Goal: Transaction & Acquisition: Purchase product/service

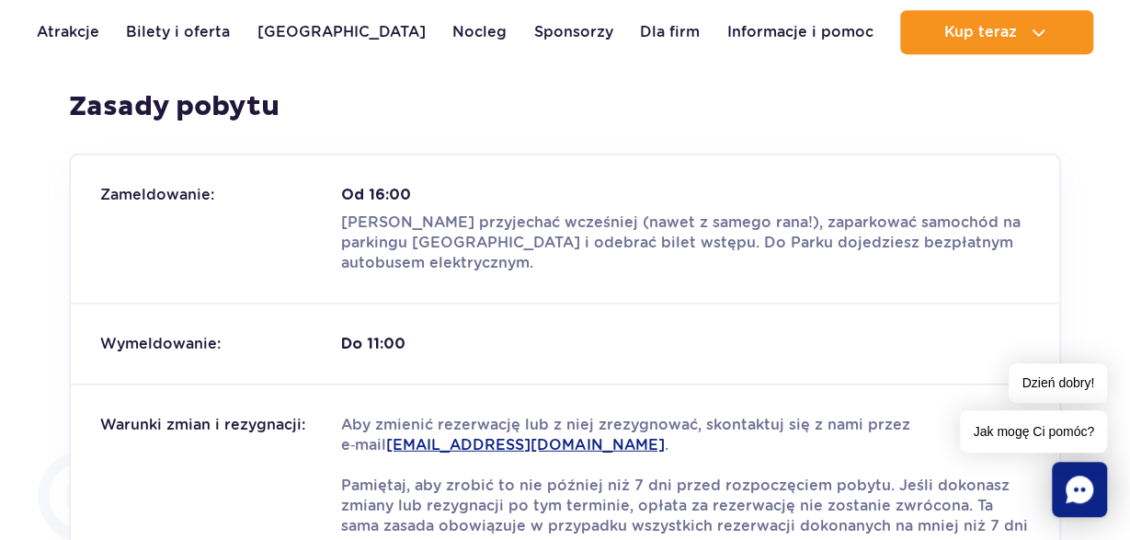
scroll to position [2104, 0]
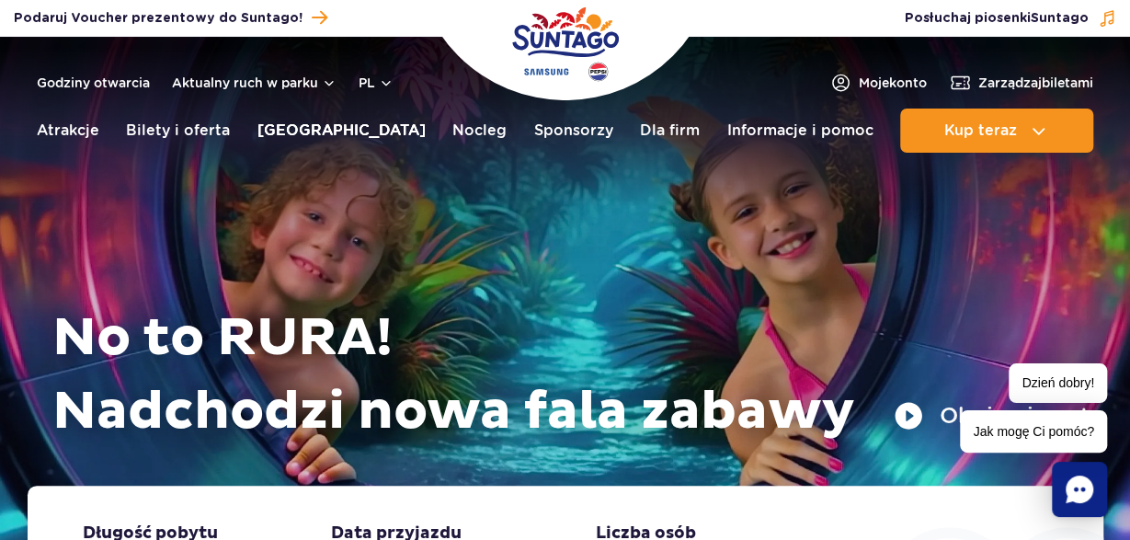
click at [283, 130] on link "Poznaj park" at bounding box center [341, 131] width 168 height 44
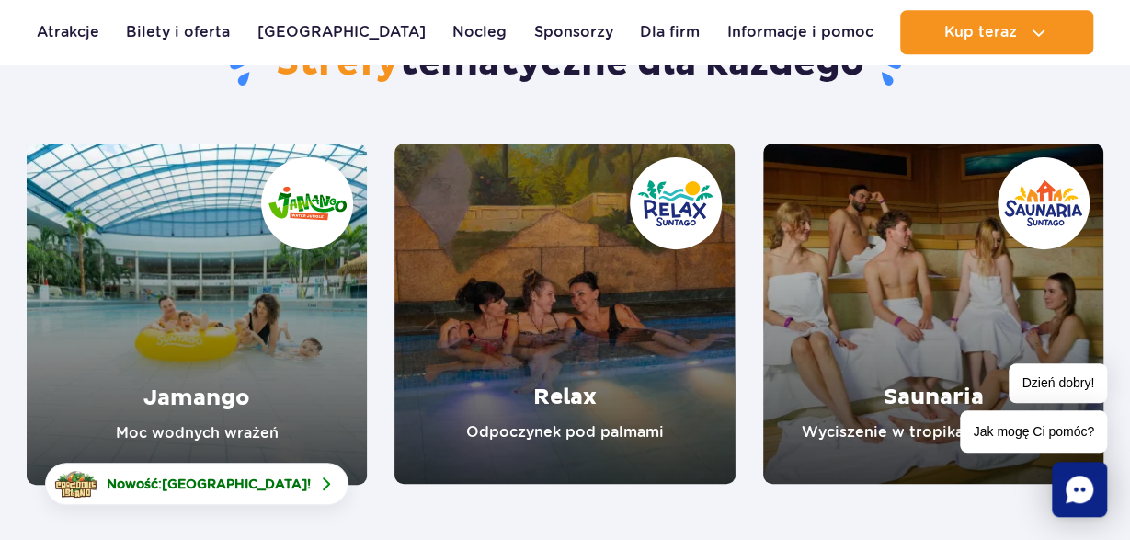
scroll to position [287, 0]
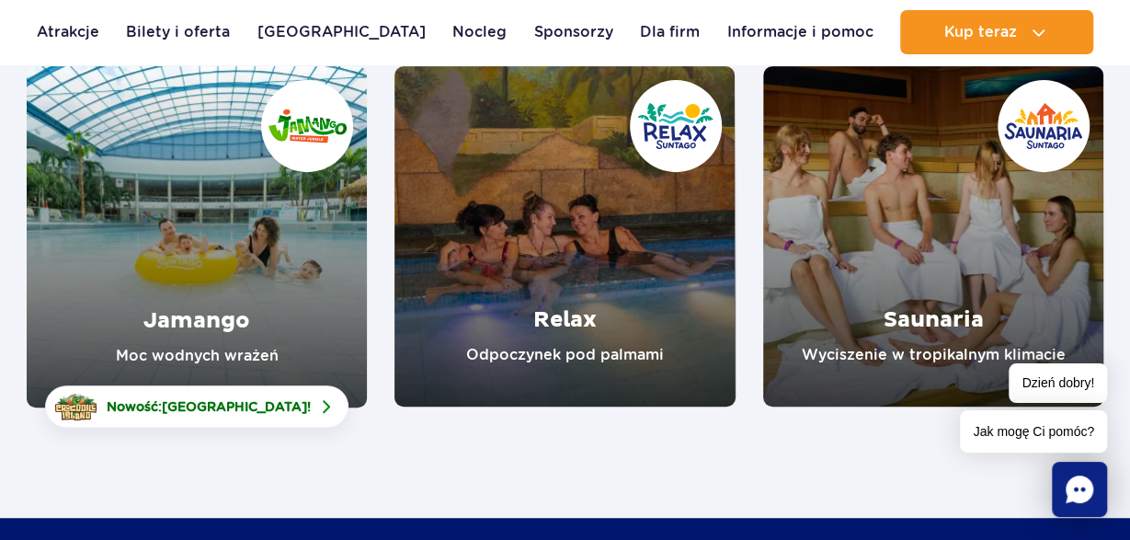
click at [579, 304] on link "Relax" at bounding box center [564, 236] width 340 height 340
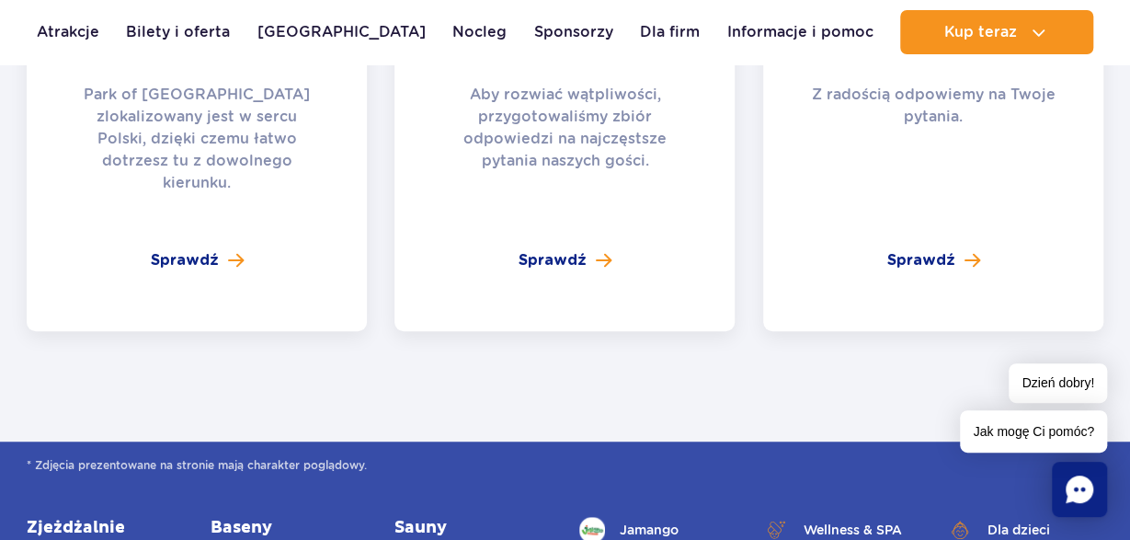
scroll to position [3921, 0]
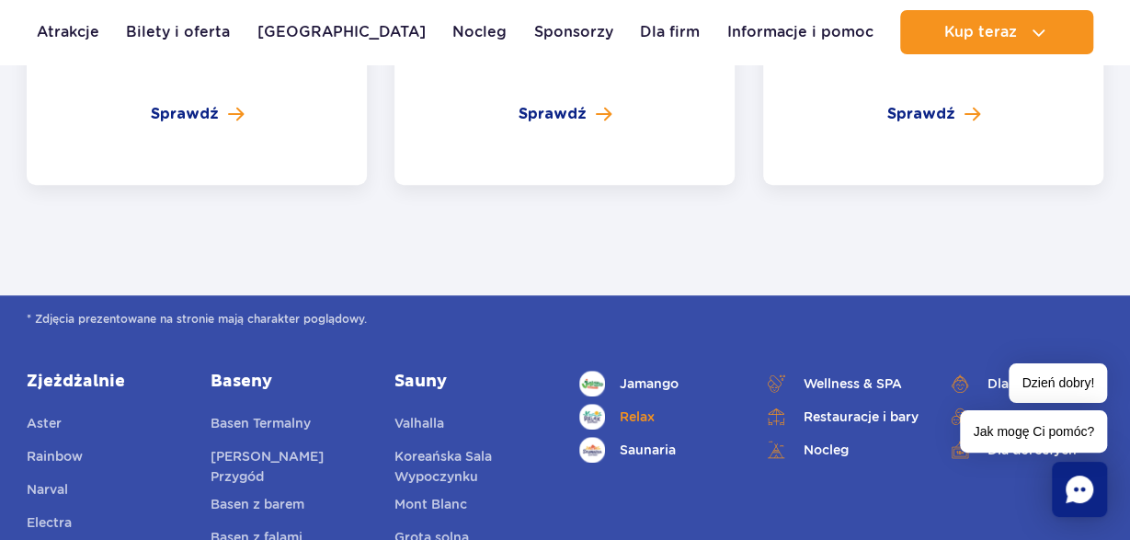
click at [640, 404] on link "Relax" at bounding box center [657, 417] width 156 height 26
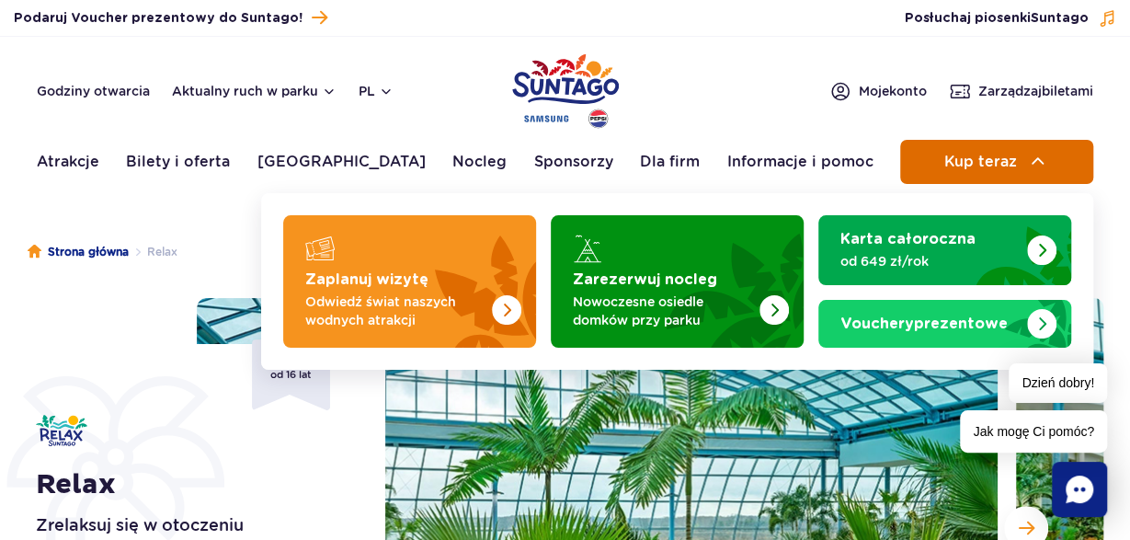
click at [995, 162] on span "Kup teraz" at bounding box center [979, 162] width 73 height 17
click at [999, 154] on button "Kup teraz" at bounding box center [996, 162] width 193 height 44
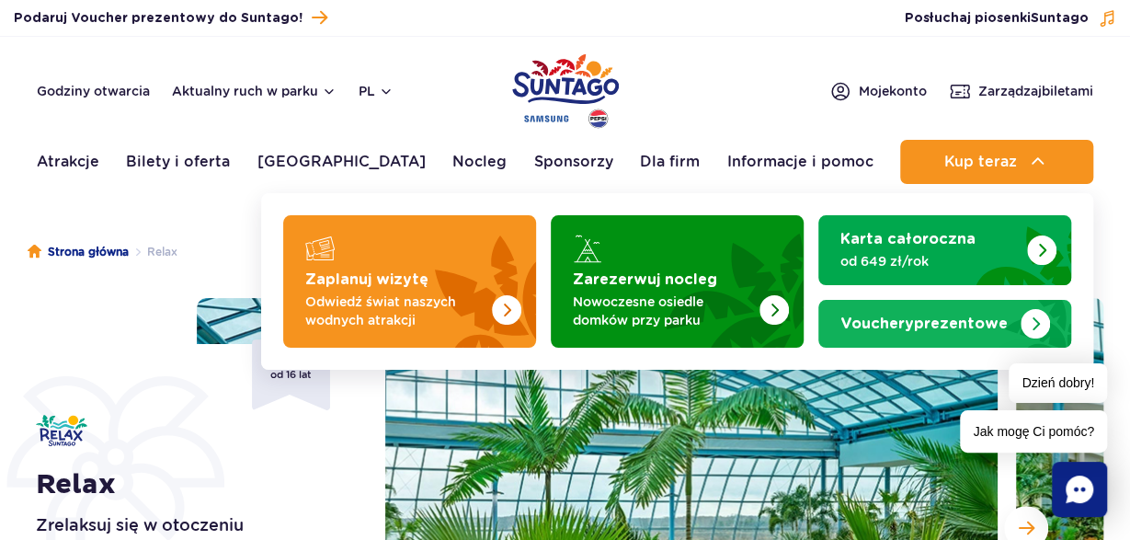
click at [985, 328] on strong "Vouchery prezentowe" at bounding box center [923, 323] width 167 height 15
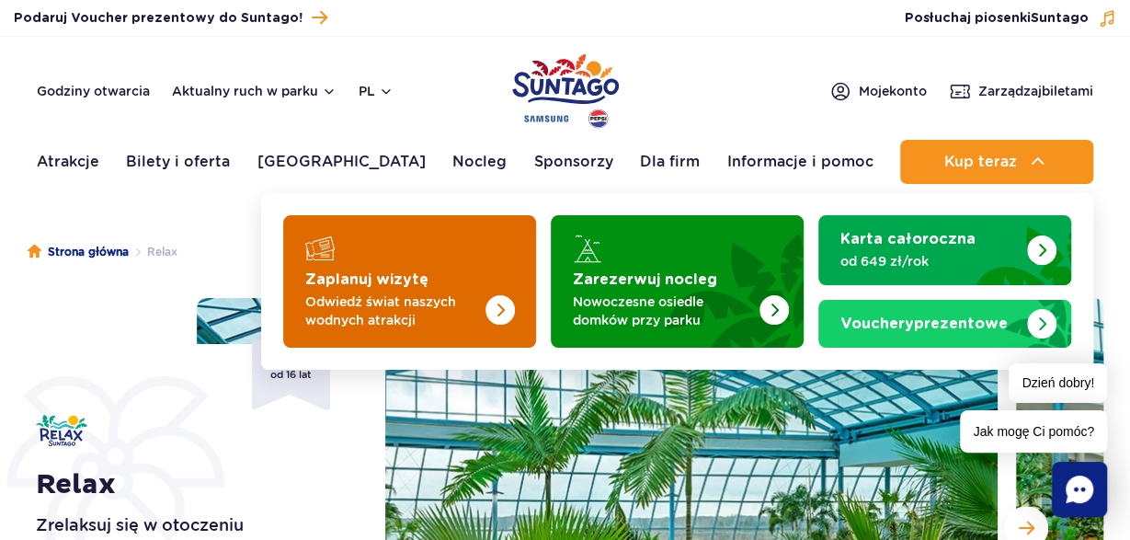
click at [421, 299] on p "Odwiedź świat naszych wodnych atrakcji" at bounding box center [394, 310] width 179 height 37
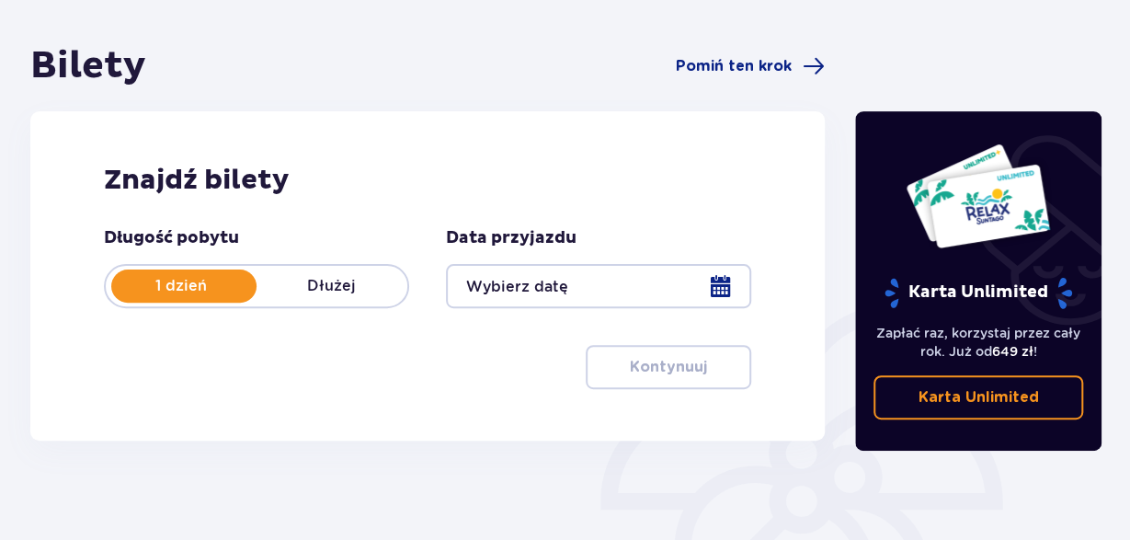
scroll to position [191, 0]
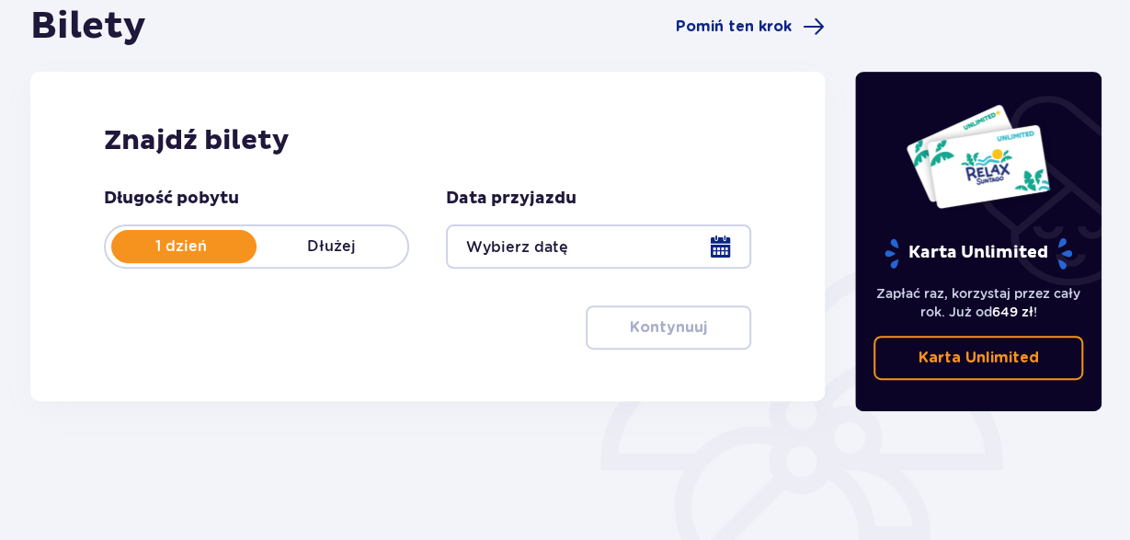
click at [341, 242] on p "Dłużej" at bounding box center [332, 246] width 151 height 20
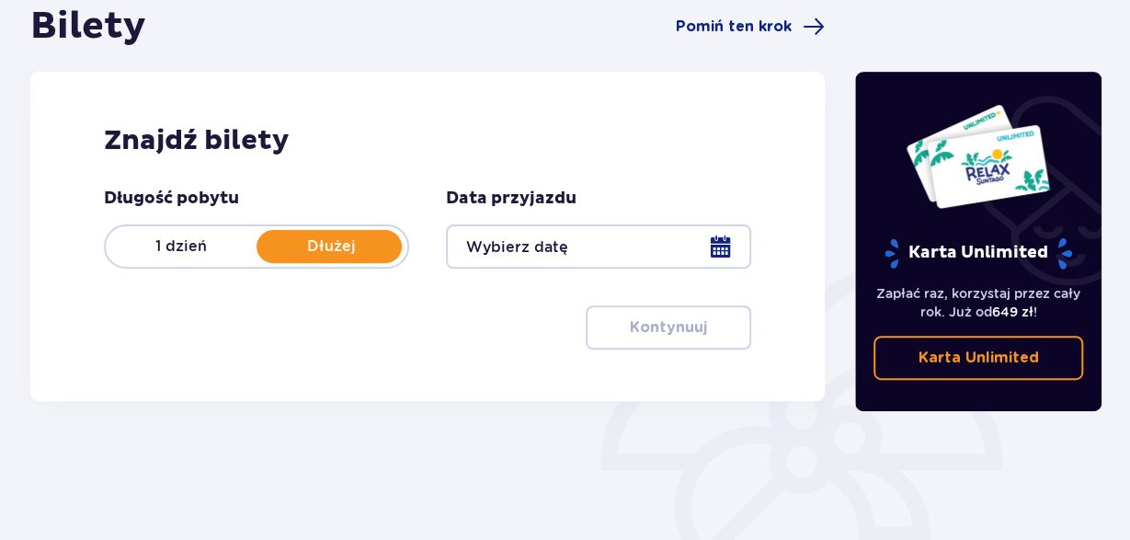
click at [727, 236] on div at bounding box center [598, 246] width 305 height 44
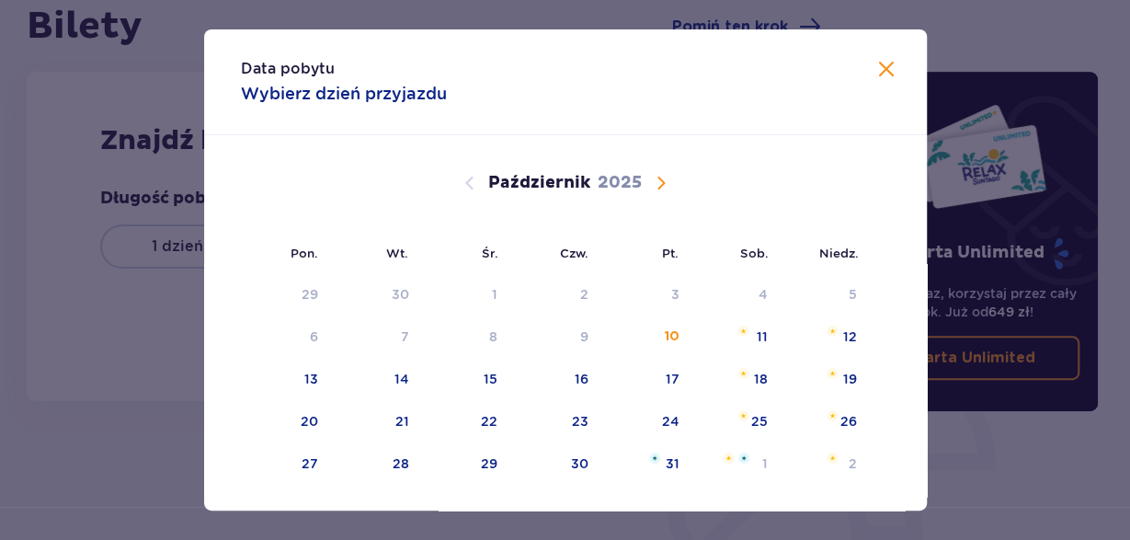
click at [661, 183] on span "Następny miesiąc" at bounding box center [661, 183] width 22 height 22
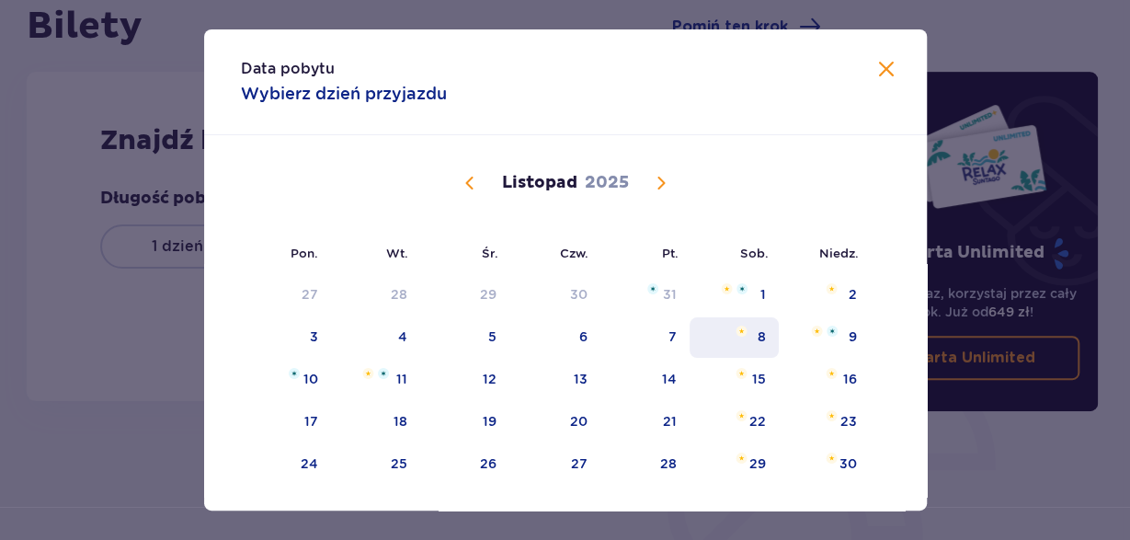
click at [760, 334] on div "8" at bounding box center [762, 336] width 8 height 18
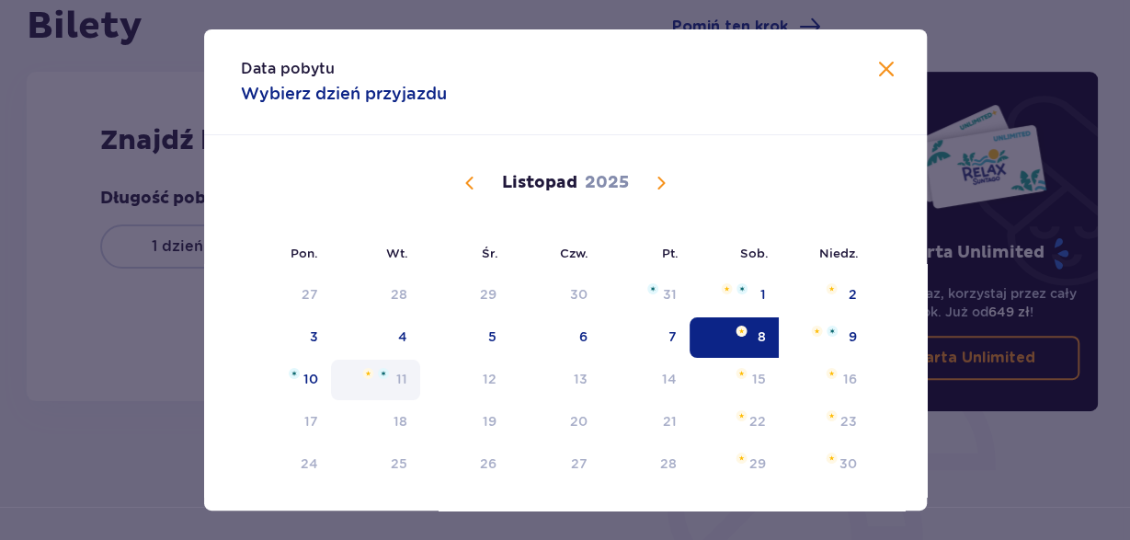
click at [404, 376] on div "11" at bounding box center [401, 379] width 11 height 18
click at [409, 376] on div "11" at bounding box center [375, 380] width 89 height 40
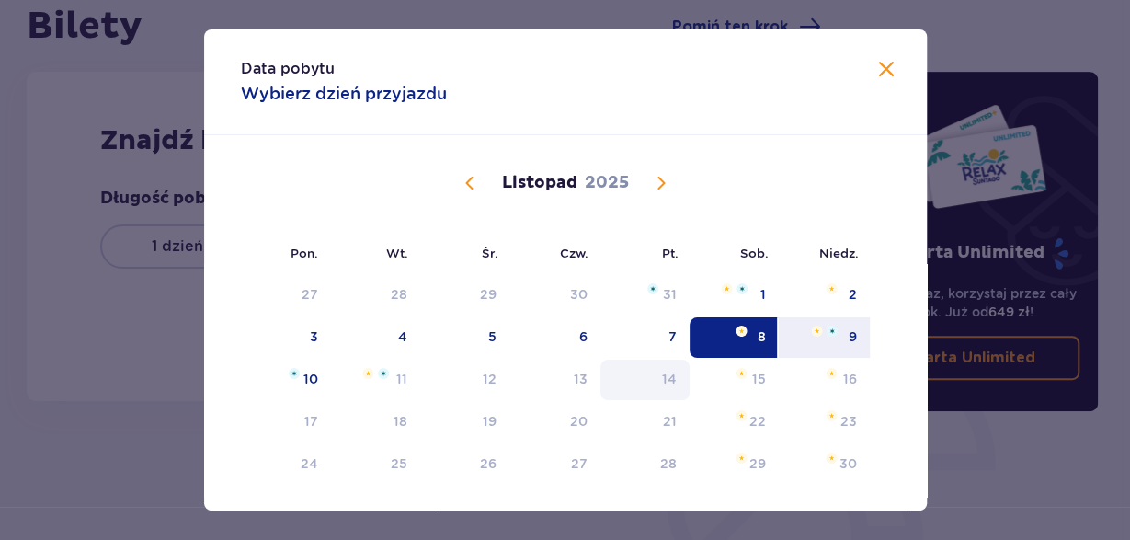
drag, startPoint x: 852, startPoint y: 331, endPoint x: 607, endPoint y: 384, distance: 251.2
click at [851, 334] on div "9" at bounding box center [853, 336] width 8 height 18
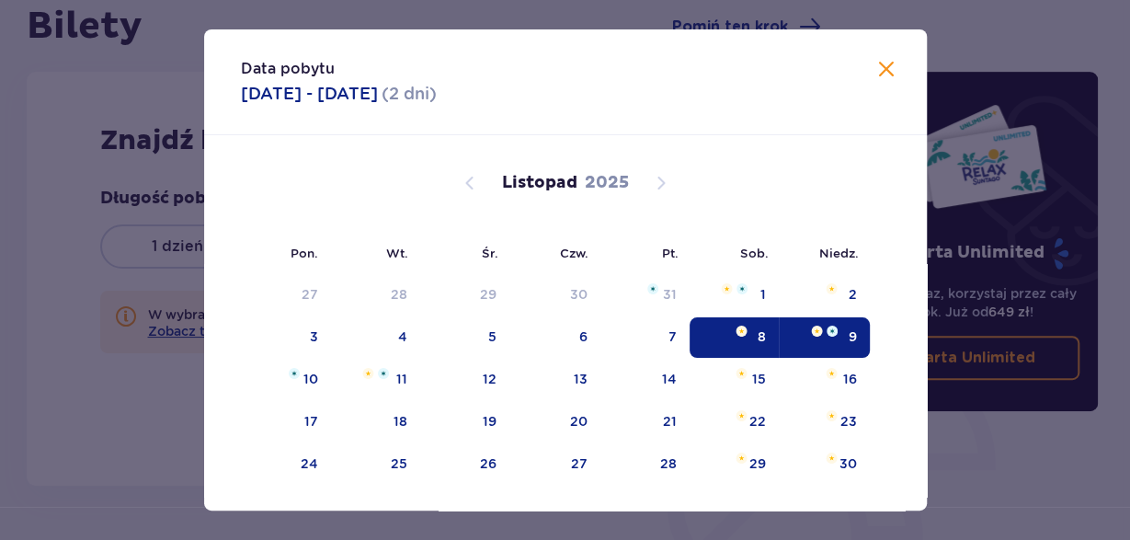
click at [288, 369] on div "Długość pobytu 1 dzień Dłużej Data przyjazdu [DATE] - [DATE] W wybranym termini…" at bounding box center [424, 311] width 648 height 246
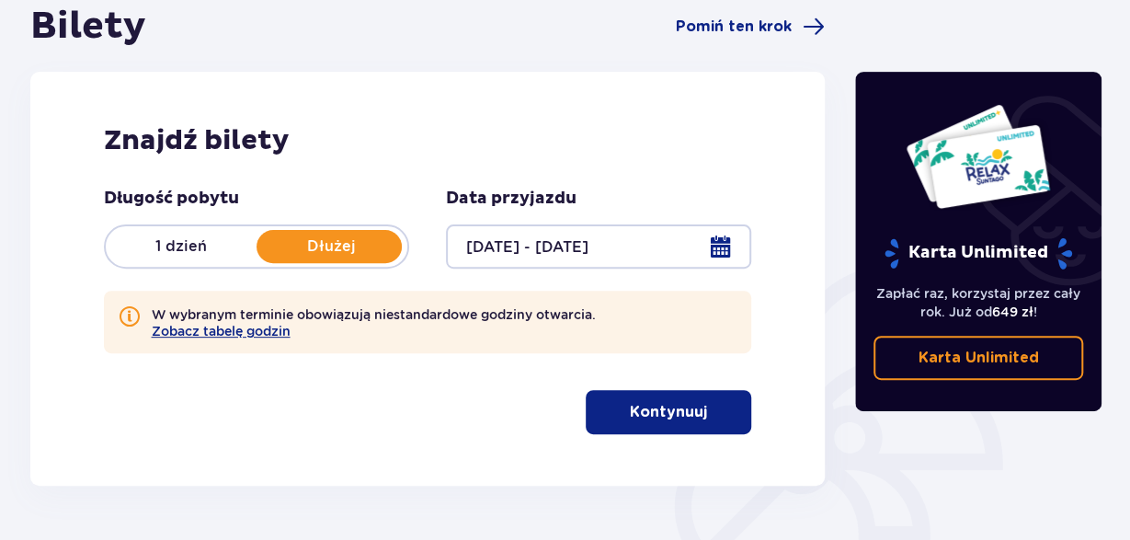
click at [719, 239] on div at bounding box center [598, 246] width 305 height 44
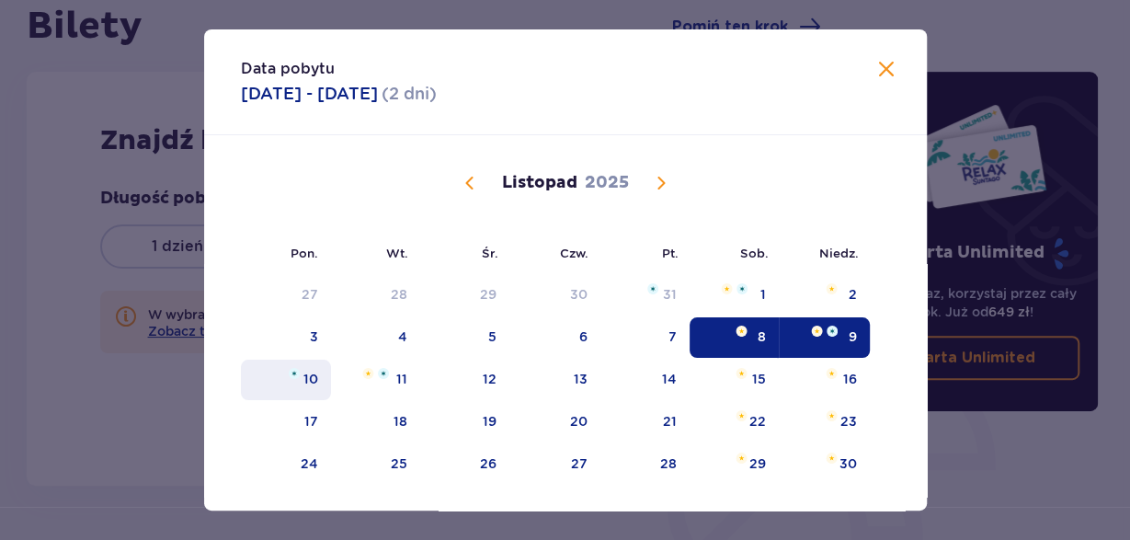
click at [301, 376] on div "10" at bounding box center [286, 380] width 91 height 40
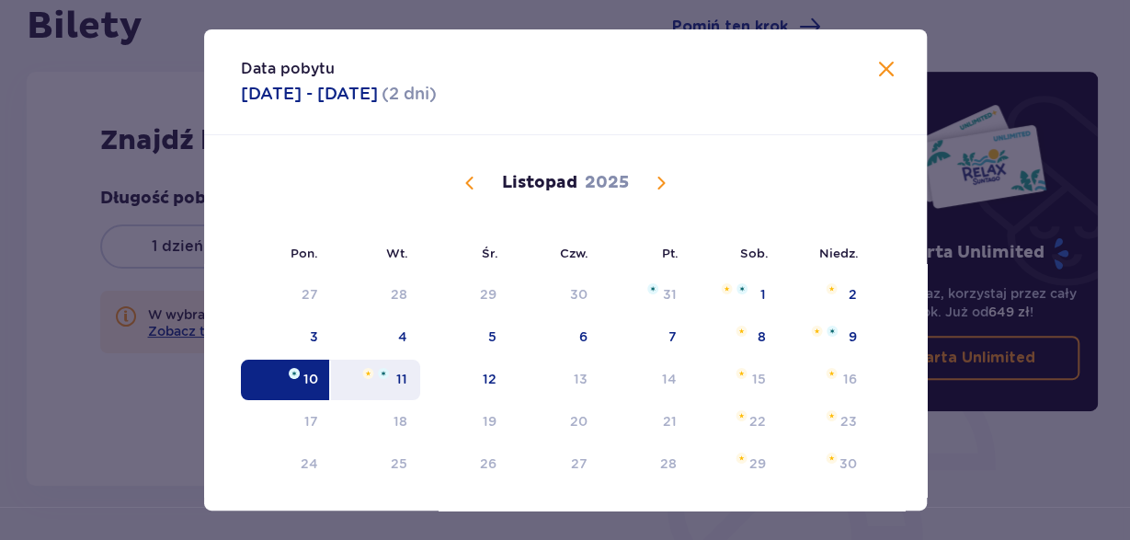
click at [391, 374] on div "11" at bounding box center [375, 380] width 89 height 40
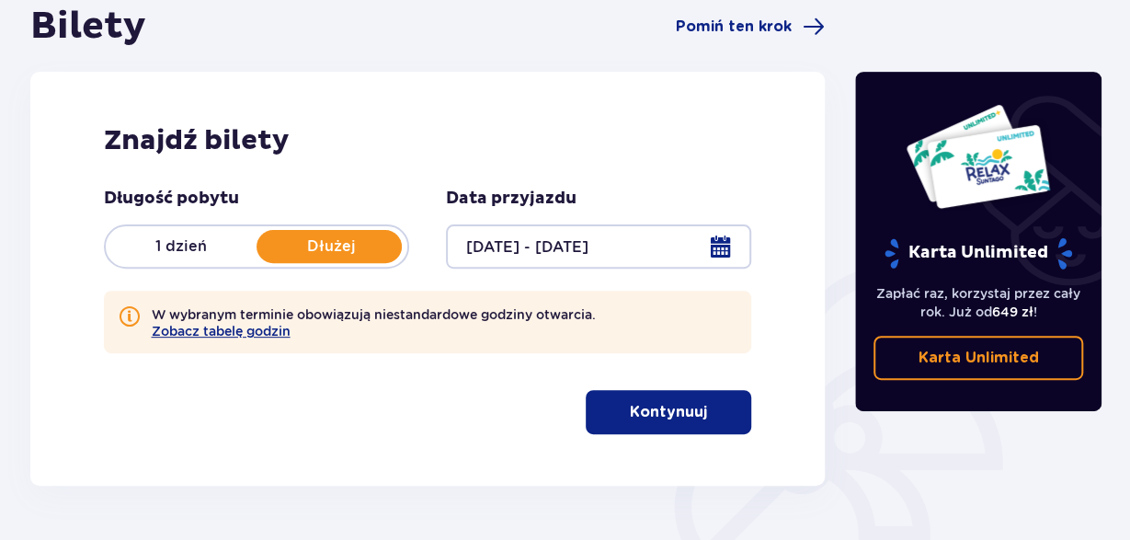
click at [714, 253] on div at bounding box center [598, 246] width 305 height 44
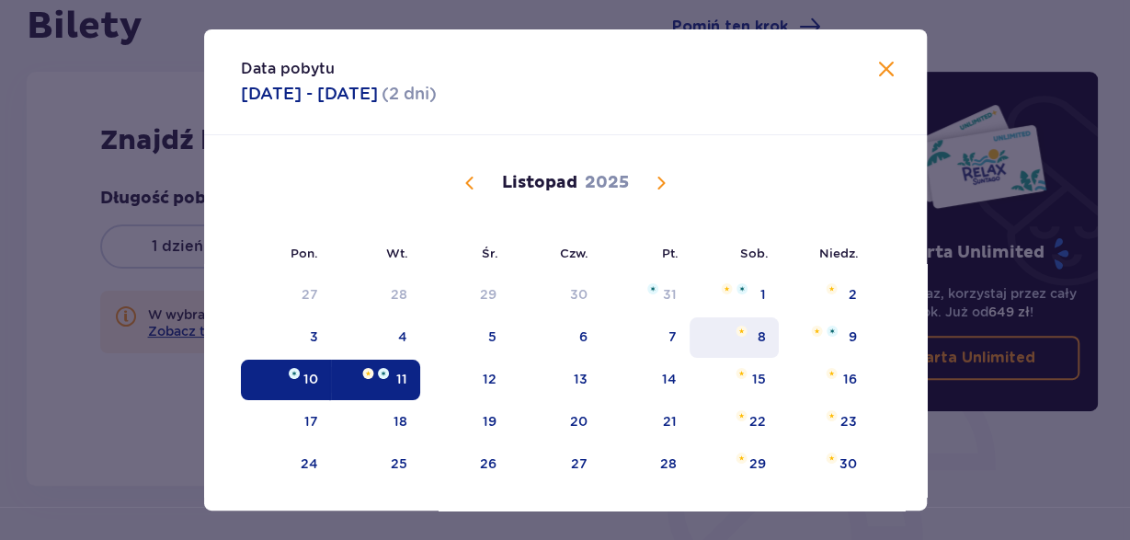
click at [761, 334] on div "8" at bounding box center [762, 336] width 8 height 18
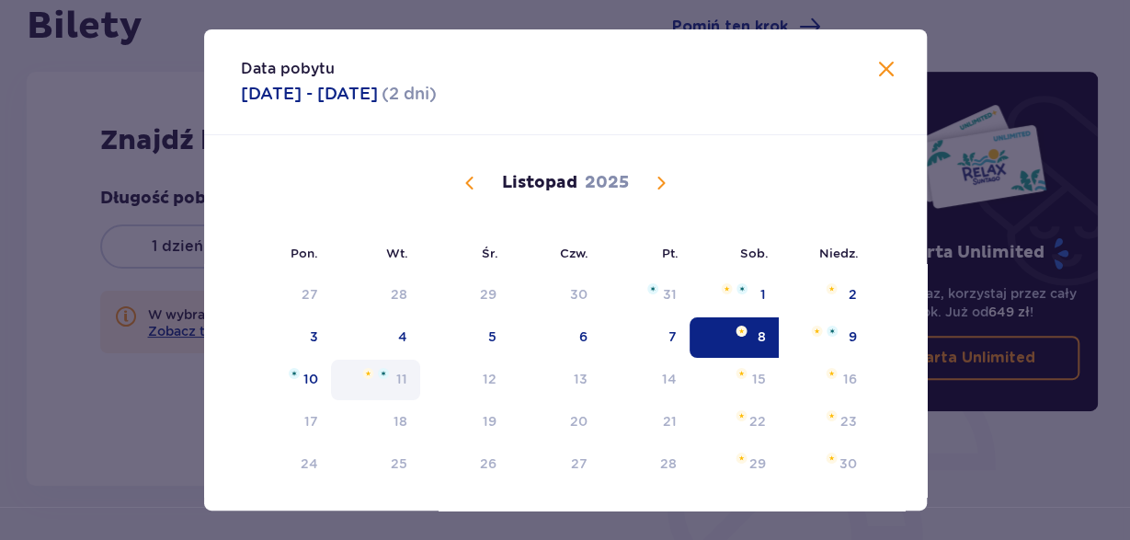
click at [394, 369] on div "11" at bounding box center [375, 380] width 89 height 40
click at [832, 334] on img at bounding box center [832, 331] width 11 height 11
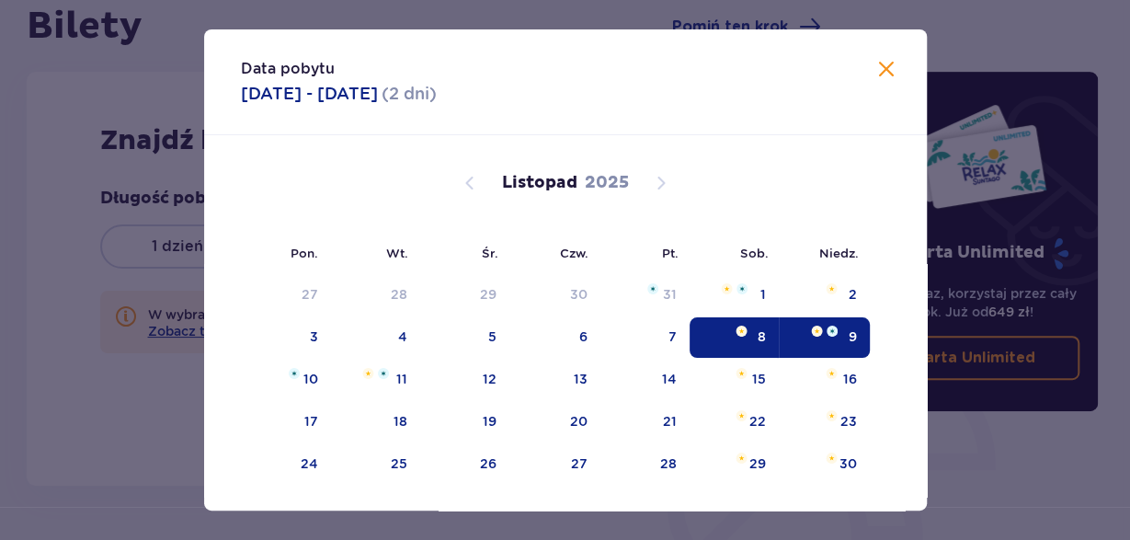
type input "[DATE] - [DATE]"
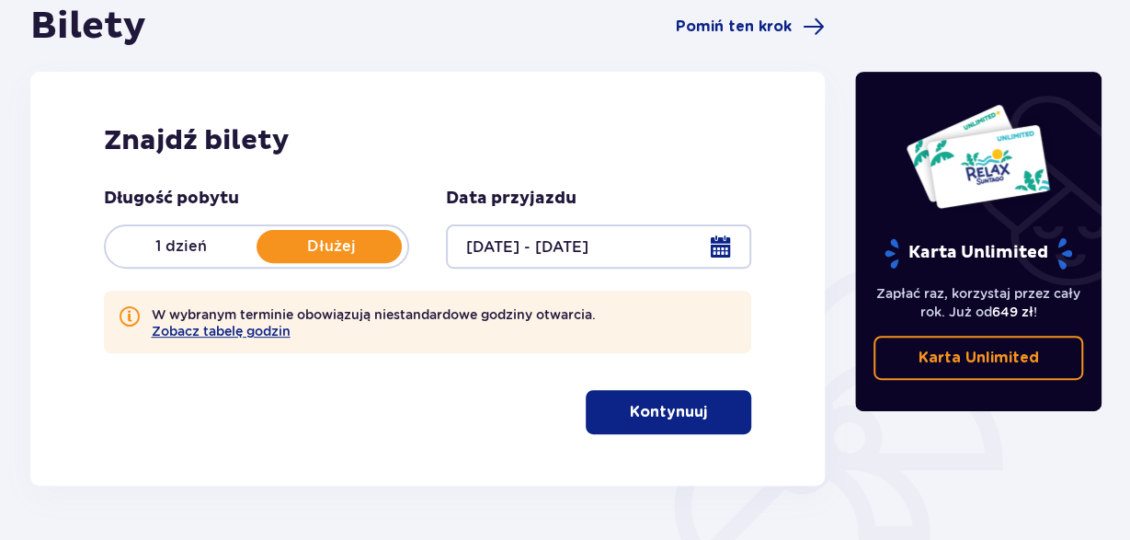
click at [665, 410] on p "Kontynuuj" at bounding box center [668, 412] width 77 height 20
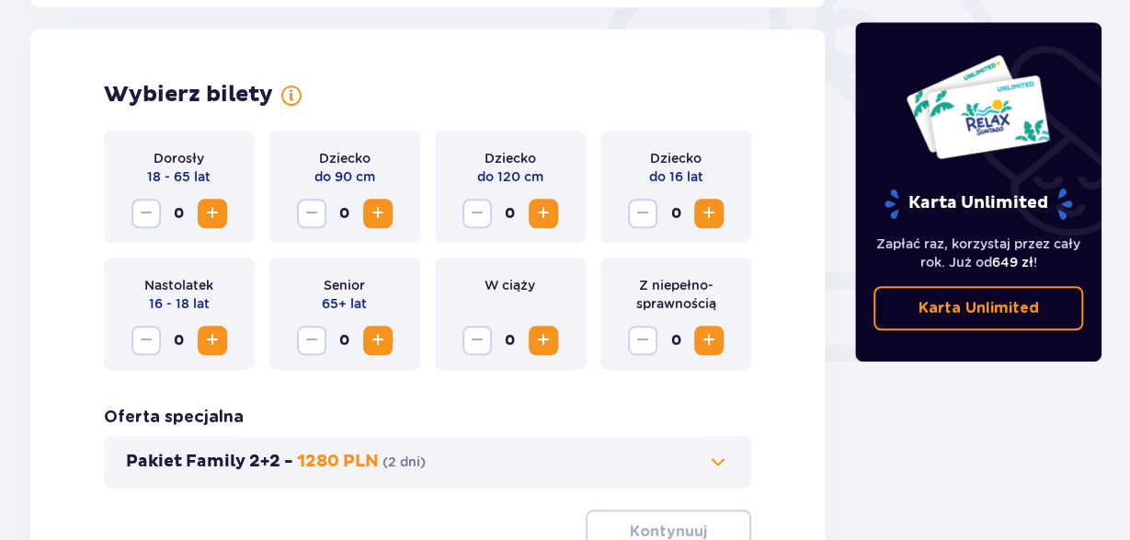
scroll to position [596, 0]
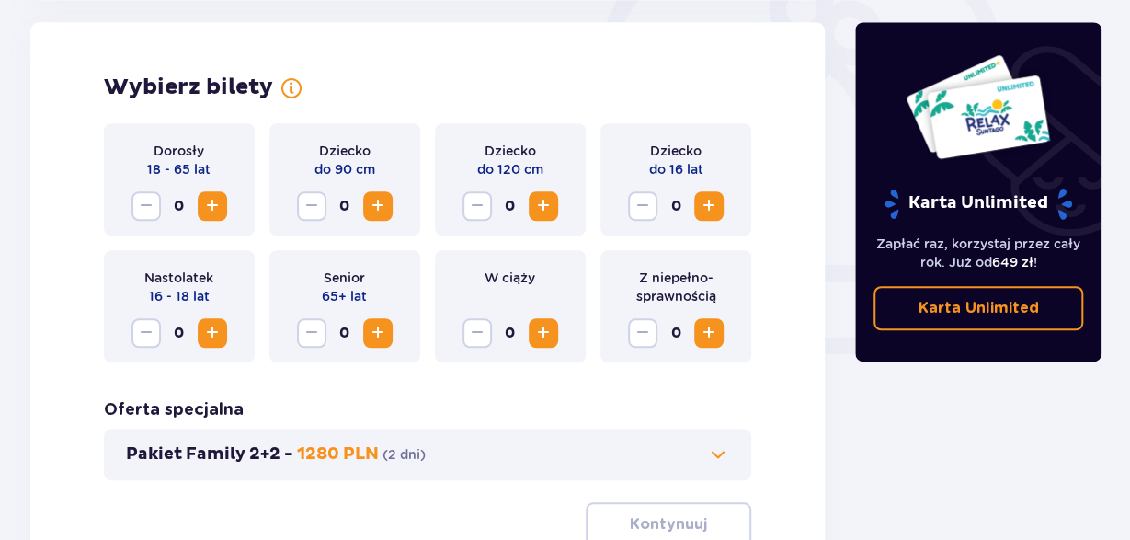
click at [217, 214] on span "Zwiększ" at bounding box center [212, 206] width 22 height 22
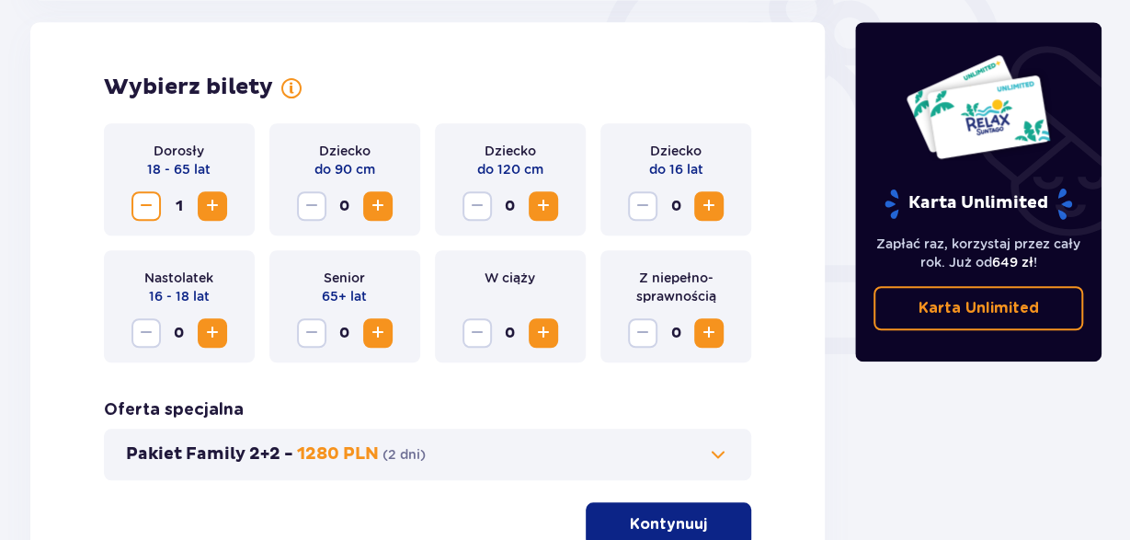
click at [724, 193] on div "Dziecko do 16 lat 0" at bounding box center [675, 179] width 151 height 112
click at [709, 204] on span "Zwiększ" at bounding box center [709, 206] width 22 height 22
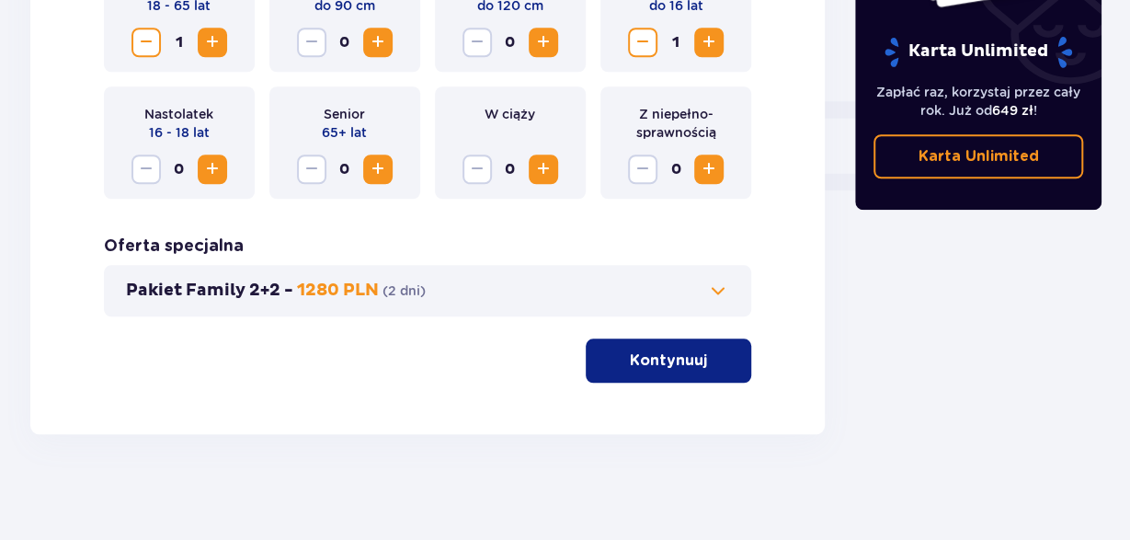
scroll to position [764, 0]
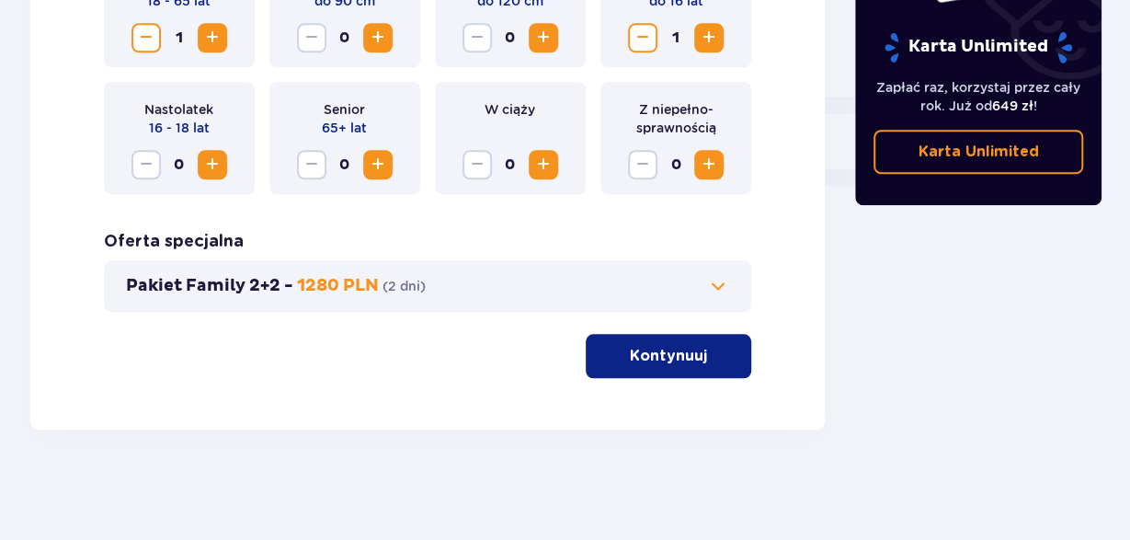
click at [724, 284] on span at bounding box center [718, 286] width 22 height 22
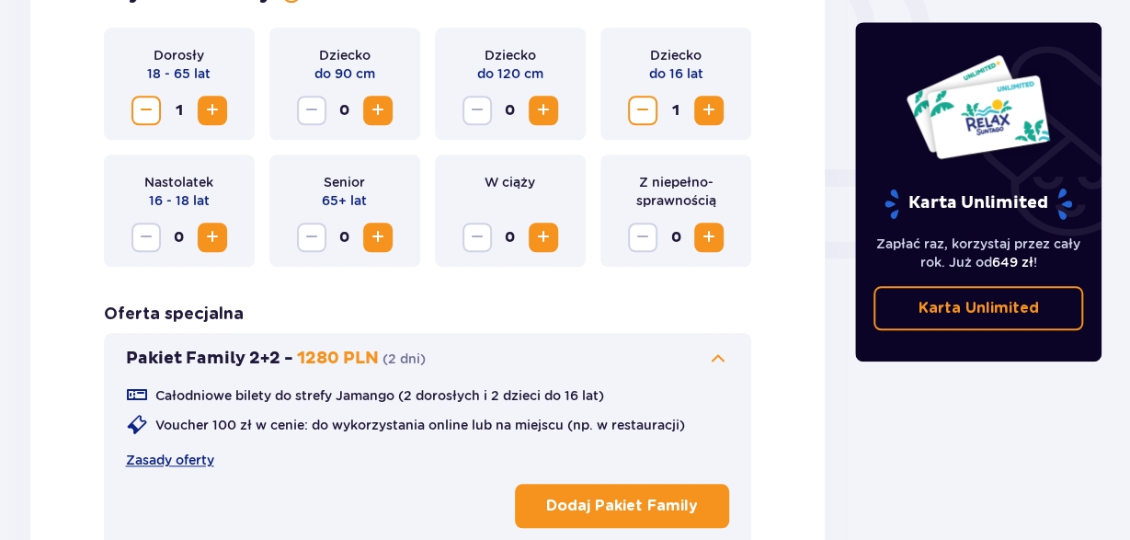
scroll to position [787, 0]
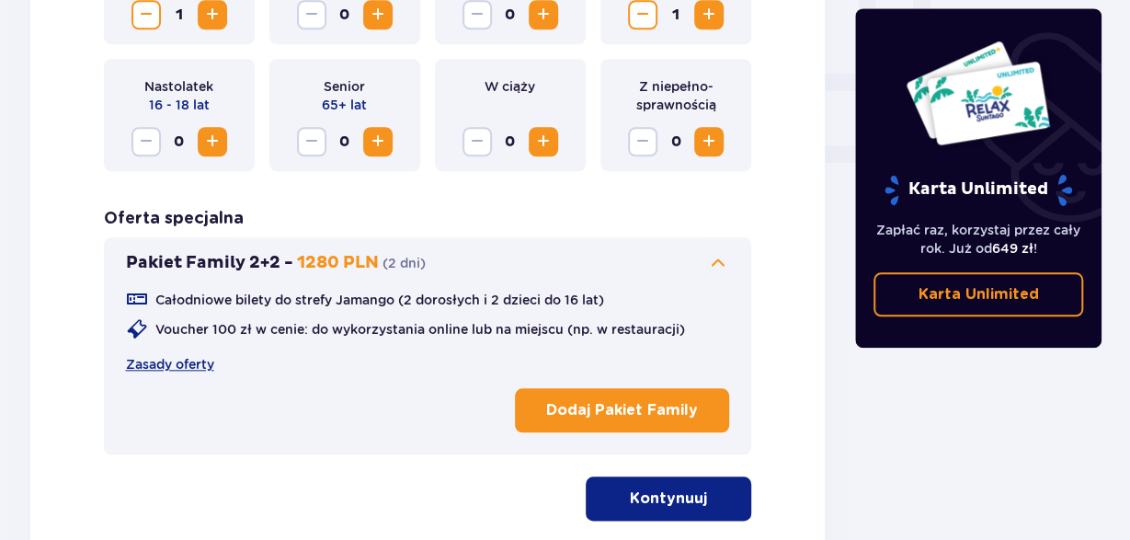
click at [663, 501] on p "Kontynuuj" at bounding box center [668, 498] width 77 height 20
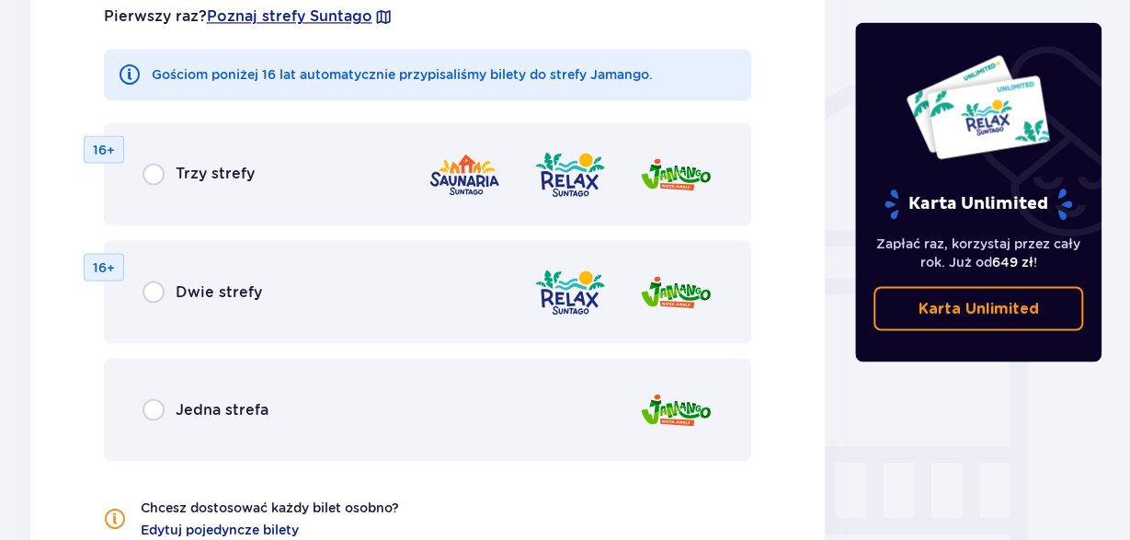
scroll to position [1462, 0]
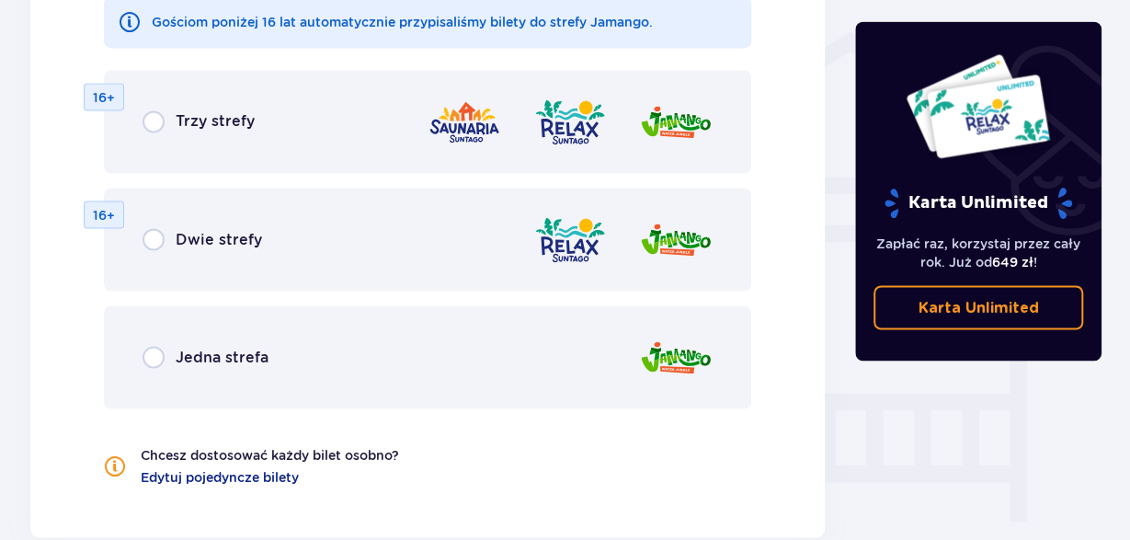
click at [154, 247] on input "radio" at bounding box center [154, 239] width 22 height 22
radio input "true"
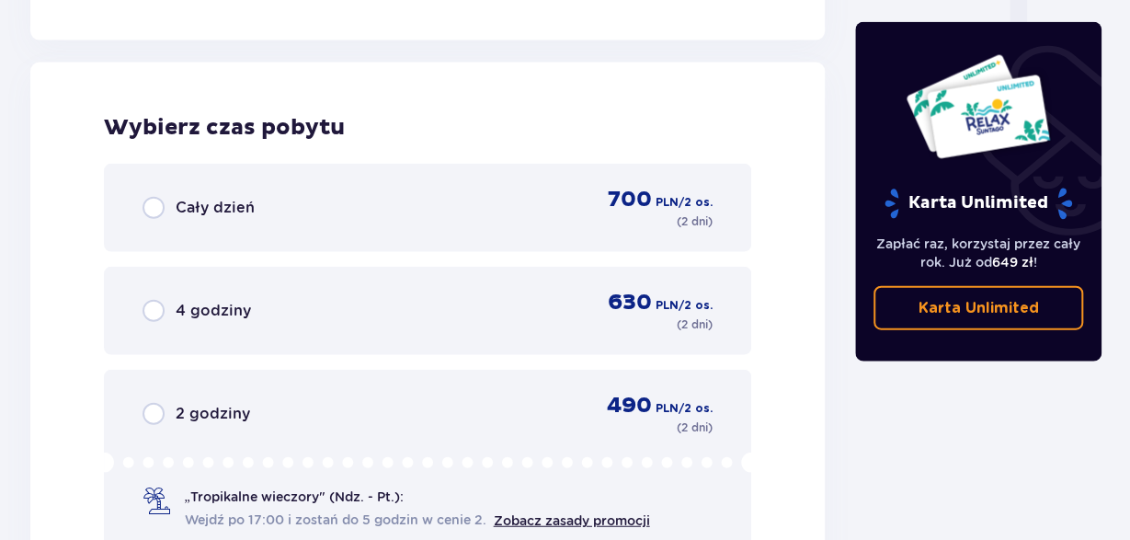
scroll to position [1977, 0]
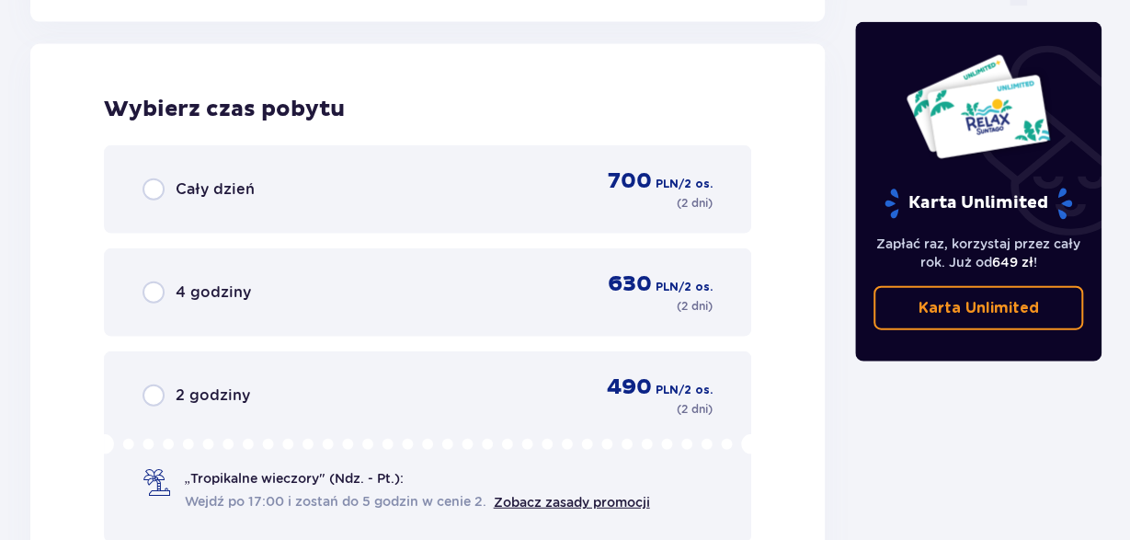
click at [150, 194] on input "radio" at bounding box center [154, 189] width 22 height 22
radio input "true"
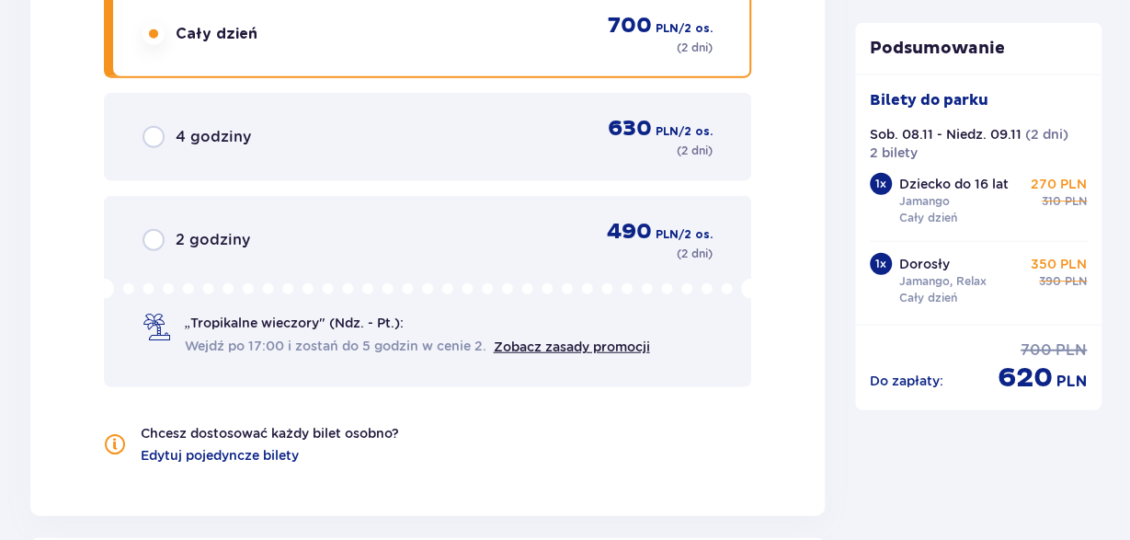
scroll to position [2086, 0]
